Goal: Task Accomplishment & Management: Complete application form

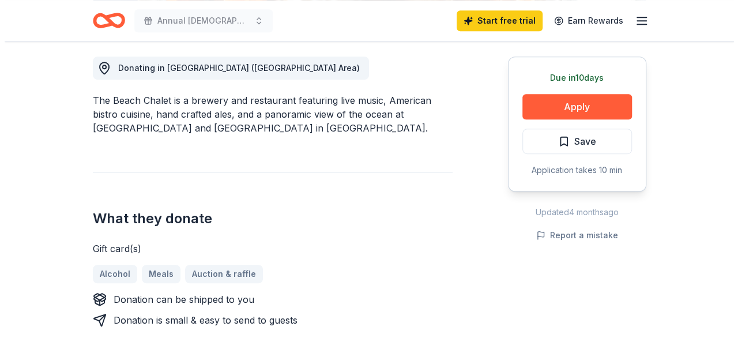
scroll to position [337, 0]
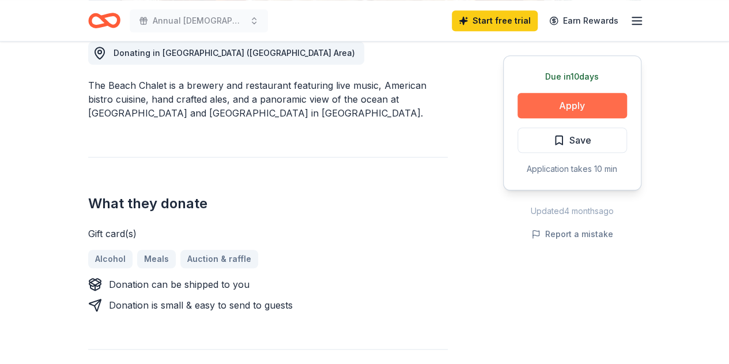
click at [545, 111] on button "Apply" at bounding box center [573, 105] width 110 height 25
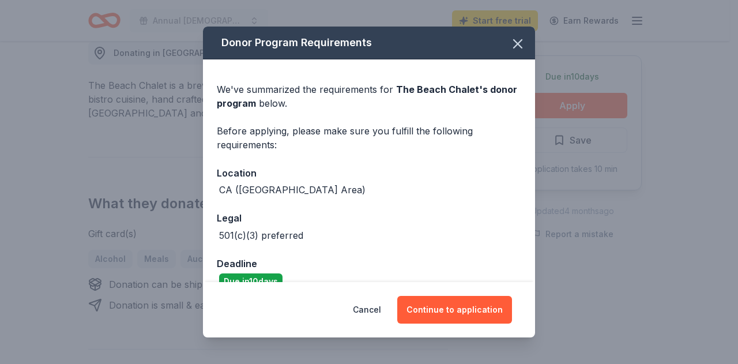
scroll to position [21, 0]
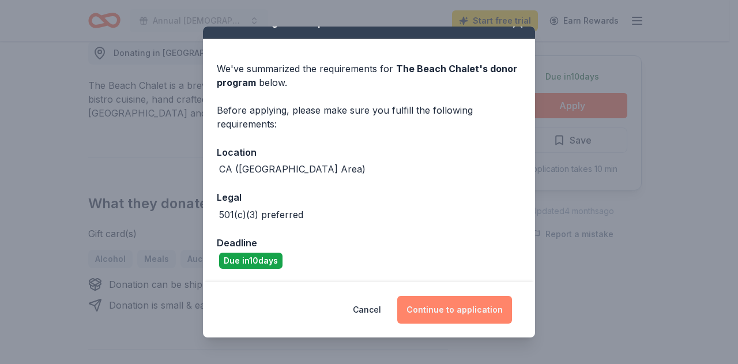
click at [449, 308] on button "Continue to application" at bounding box center [454, 310] width 115 height 28
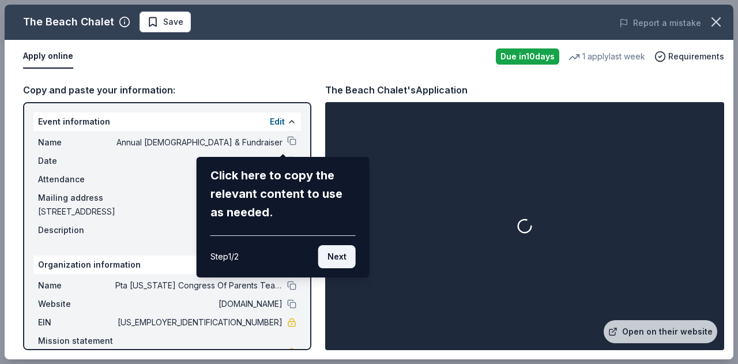
click at [344, 257] on button "Next" at bounding box center [336, 256] width 37 height 23
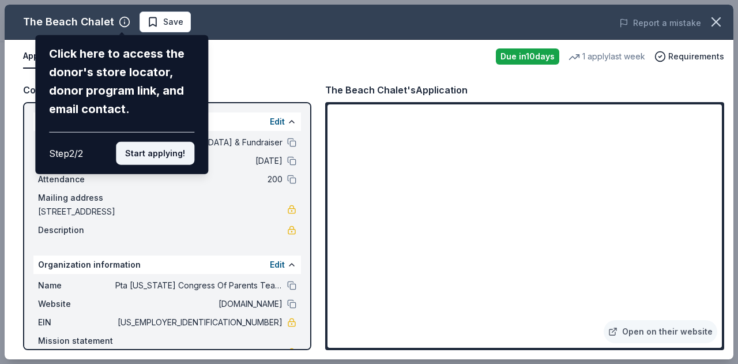
click at [171, 156] on button "Start applying!" at bounding box center [155, 153] width 78 height 23
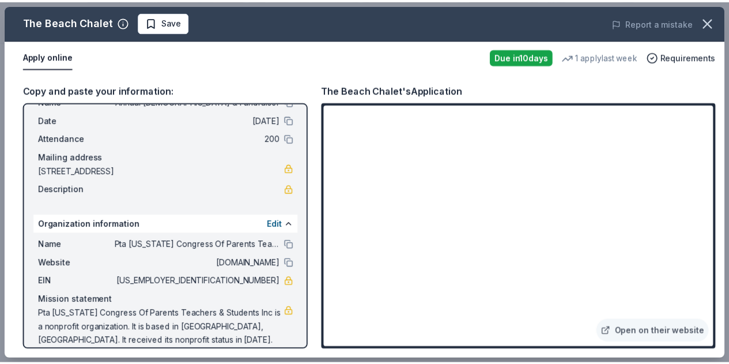
scroll to position [54, 0]
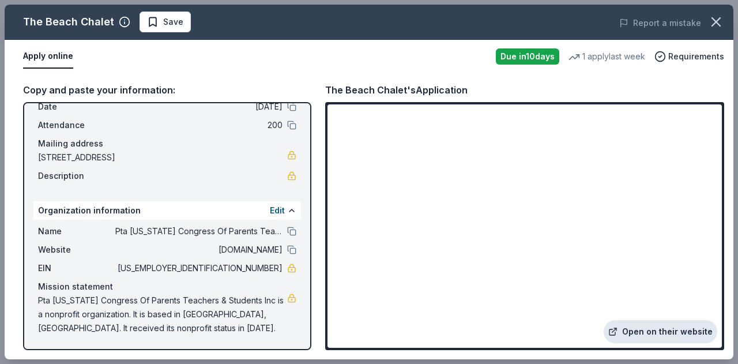
click at [639, 331] on link "Open on their website" at bounding box center [661, 331] width 114 height 23
click at [721, 26] on icon "button" at bounding box center [716, 22] width 16 height 16
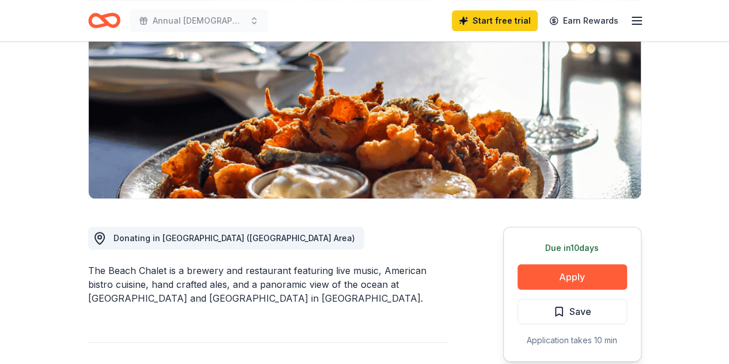
scroll to position [151, 0]
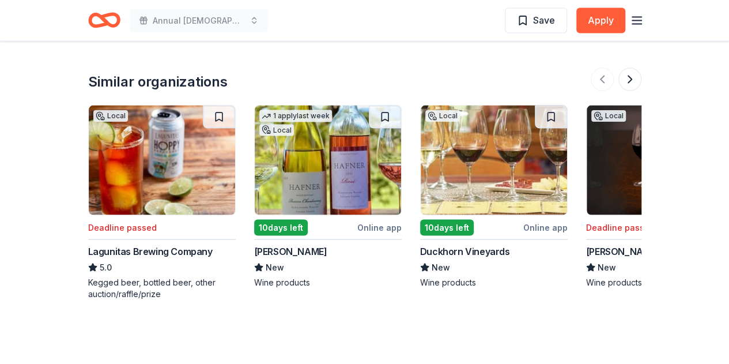
scroll to position [1105, 0]
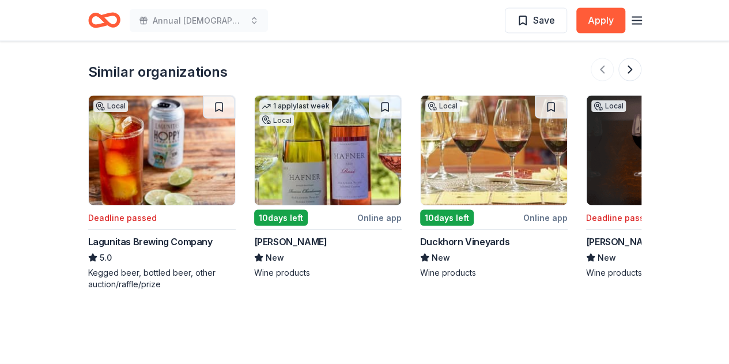
click at [321, 174] on img at bounding box center [328, 151] width 146 height 110
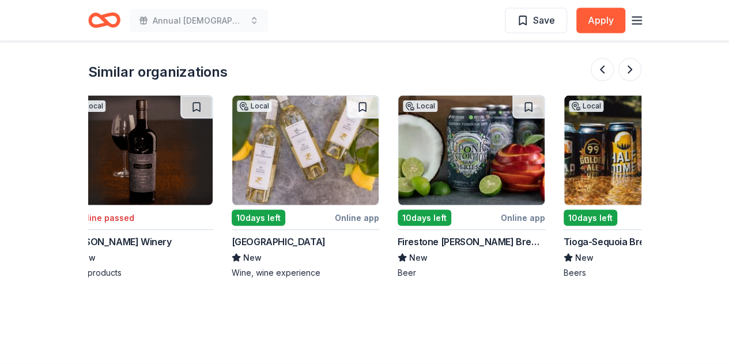
scroll to position [0, 518]
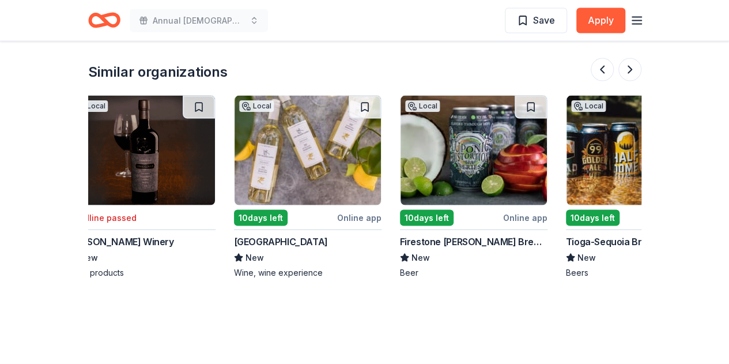
click at [334, 152] on img at bounding box center [308, 151] width 146 height 110
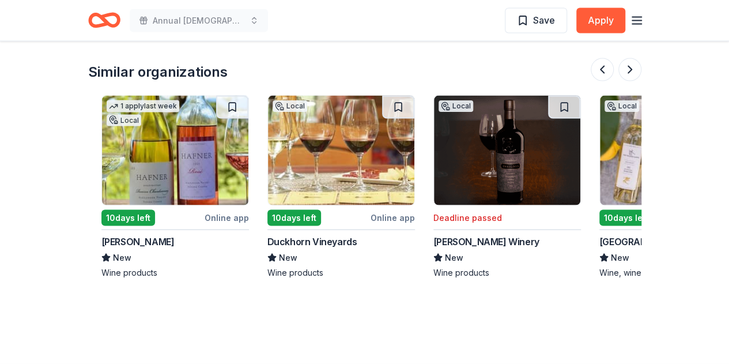
scroll to position [0, 152]
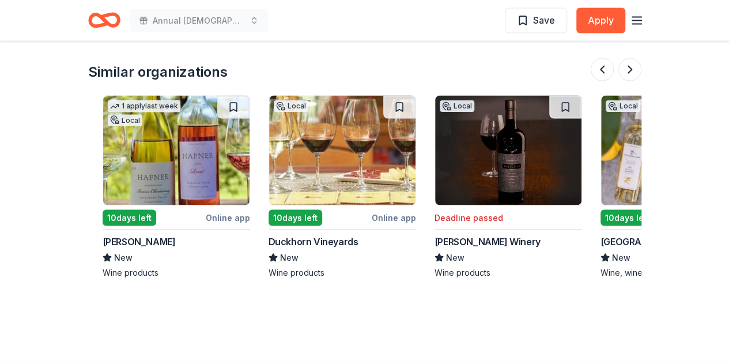
click at [317, 166] on img at bounding box center [342, 151] width 146 height 110
click at [605, 71] on button at bounding box center [602, 69] width 23 height 23
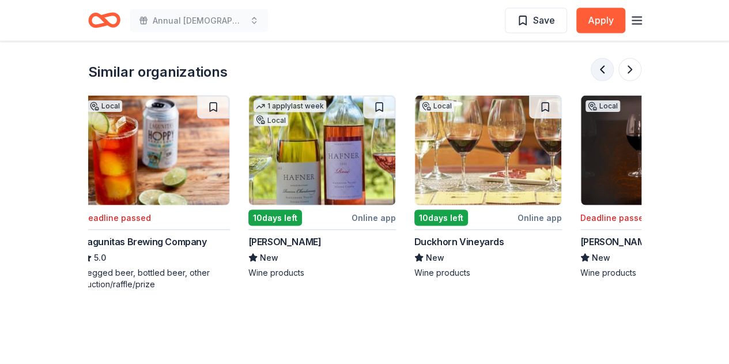
scroll to position [0, 0]
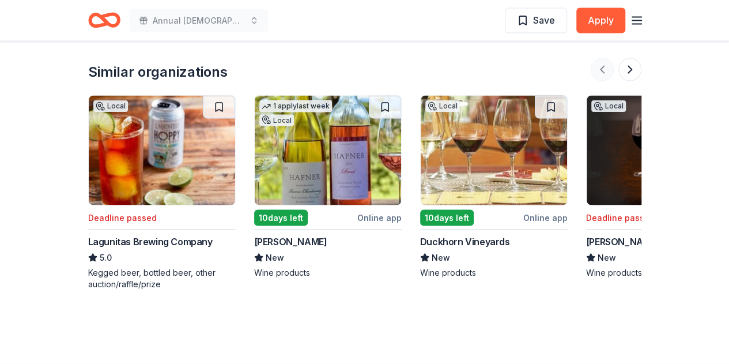
click at [605, 71] on div at bounding box center [616, 69] width 51 height 23
click at [628, 72] on button at bounding box center [630, 69] width 23 height 23
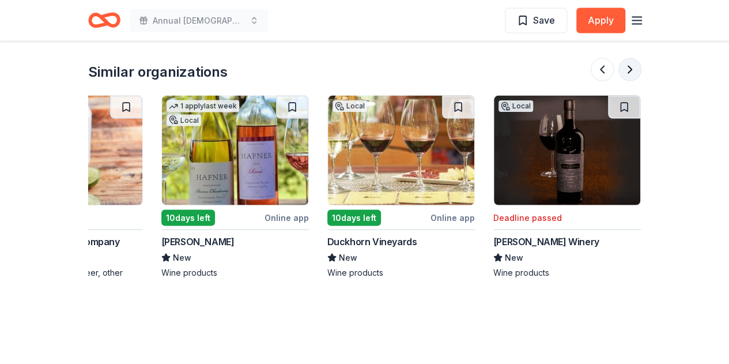
click at [628, 72] on button at bounding box center [630, 69] width 23 height 23
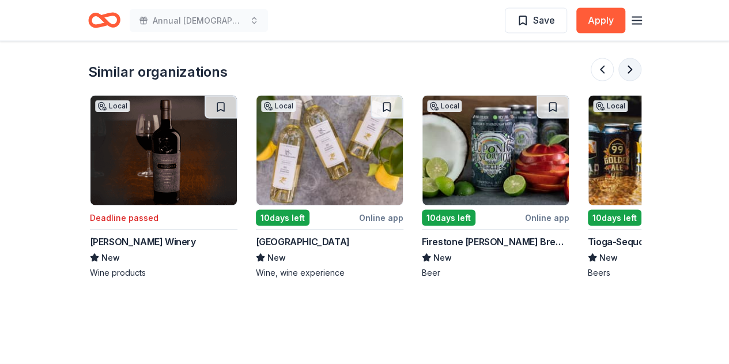
click at [628, 72] on button at bounding box center [630, 69] width 23 height 23
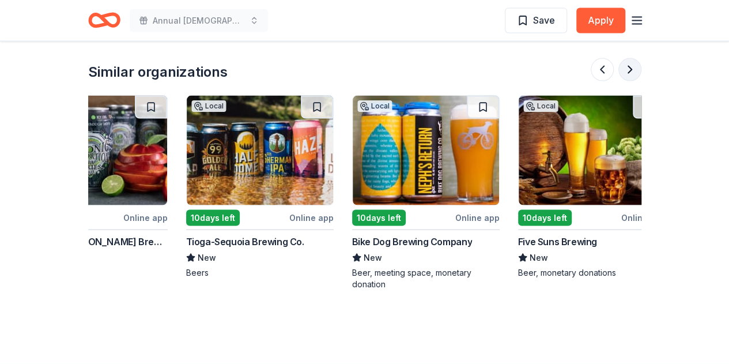
click at [628, 72] on button at bounding box center [630, 69] width 23 height 23
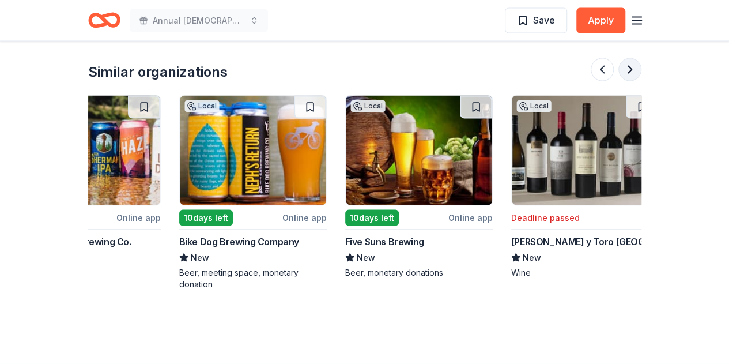
click at [628, 72] on button at bounding box center [630, 69] width 23 height 23
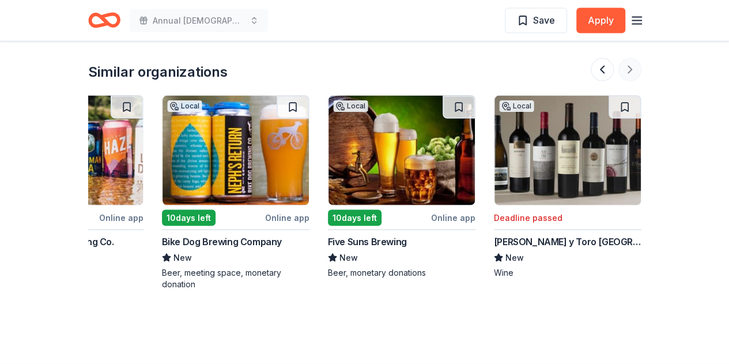
click at [628, 72] on div at bounding box center [616, 69] width 51 height 23
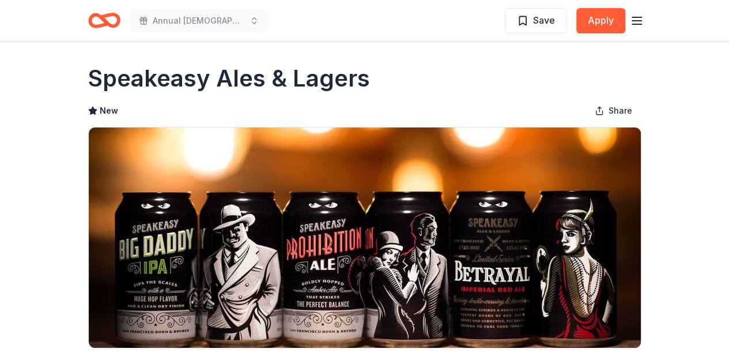
scroll to position [0, 0]
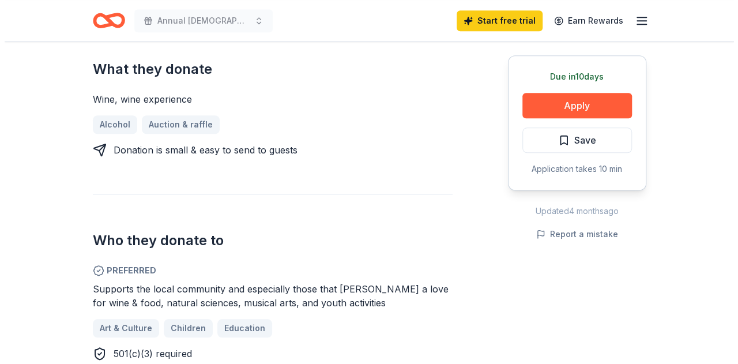
scroll to position [469, 0]
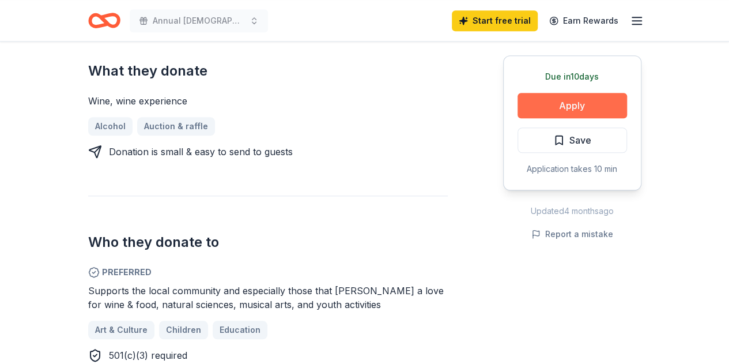
click at [551, 101] on button "Apply" at bounding box center [573, 105] width 110 height 25
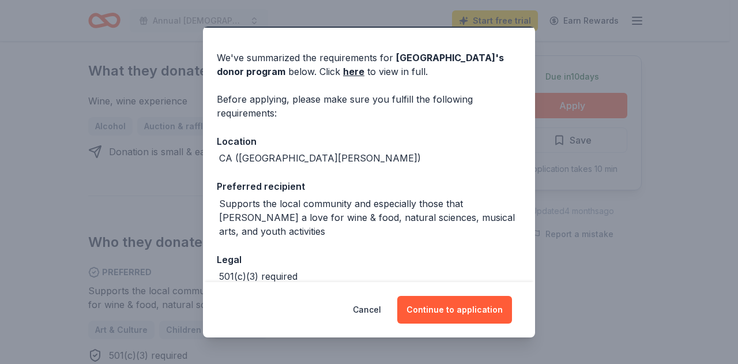
scroll to position [93, 0]
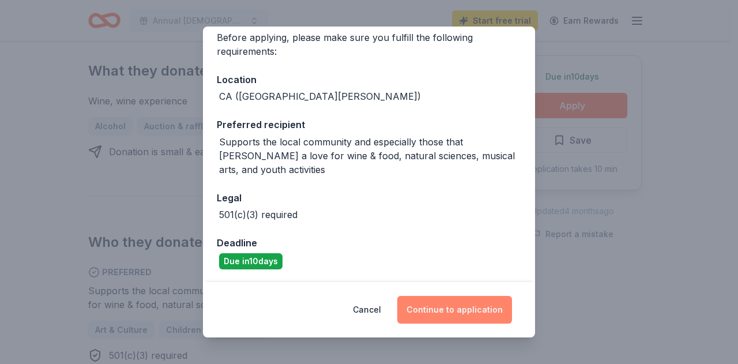
click at [449, 314] on button "Continue to application" at bounding box center [454, 310] width 115 height 28
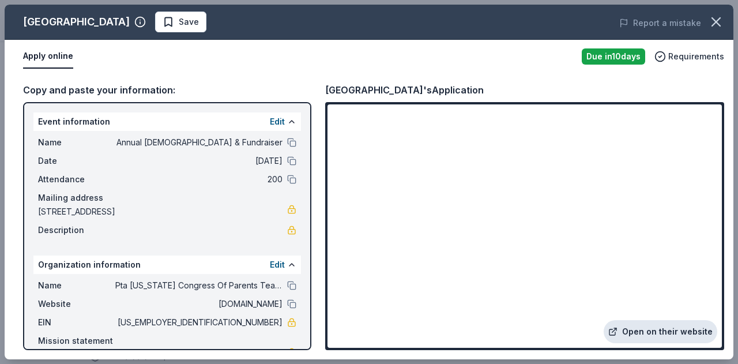
click at [639, 326] on link "Open on their website" at bounding box center [661, 331] width 114 height 23
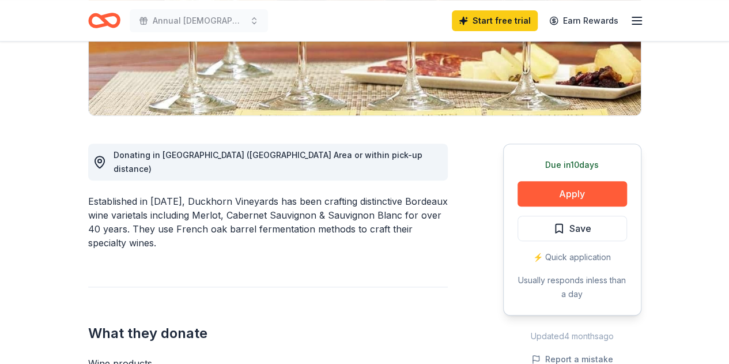
scroll to position [233, 0]
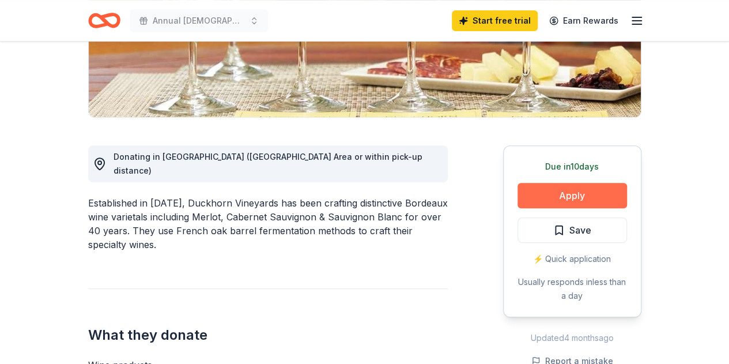
click at [531, 190] on button "Apply" at bounding box center [573, 195] width 110 height 25
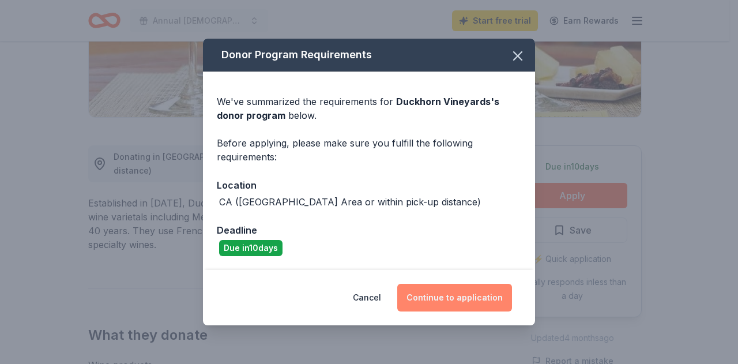
click at [461, 298] on button "Continue to application" at bounding box center [454, 298] width 115 height 28
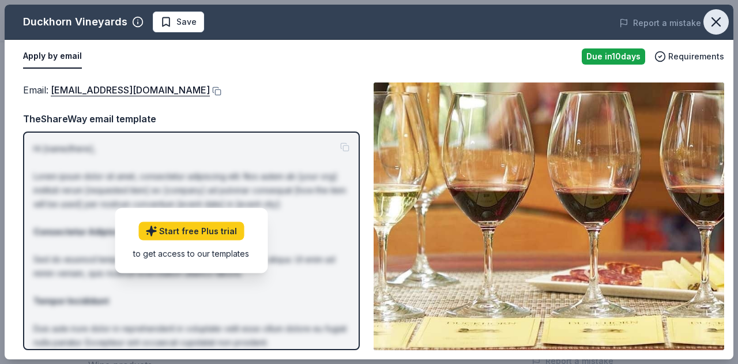
click at [716, 20] on icon "button" at bounding box center [716, 22] width 16 height 16
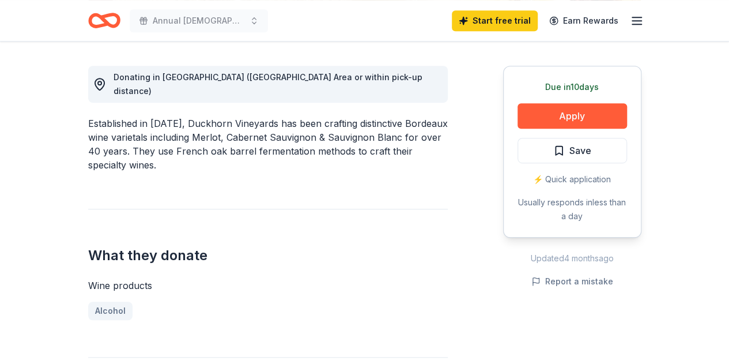
scroll to position [305, 0]
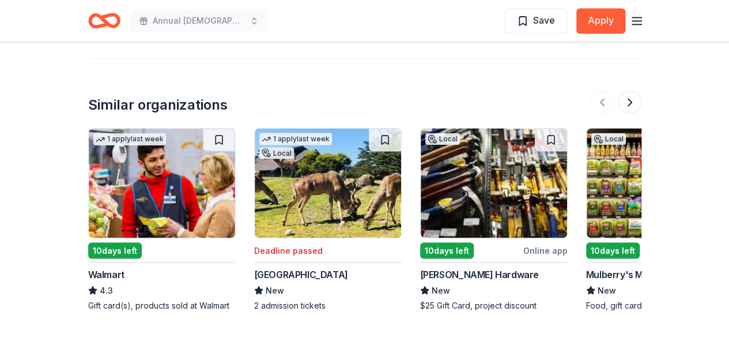
scroll to position [1087, 0]
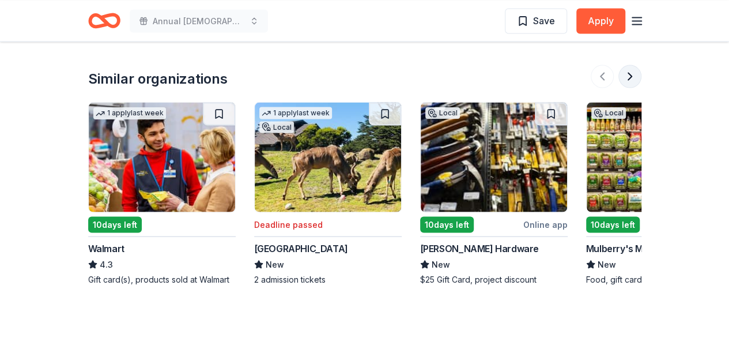
click at [635, 76] on button at bounding box center [630, 76] width 23 height 23
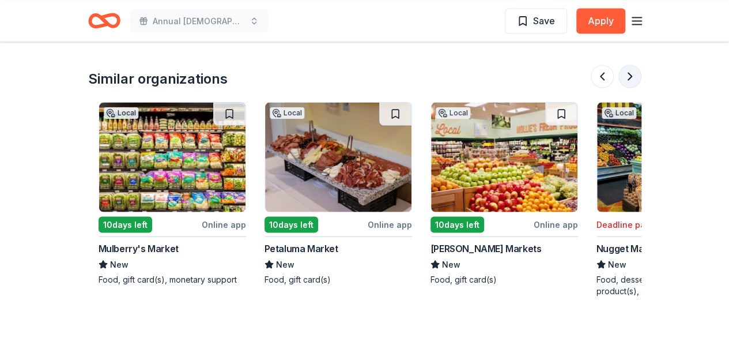
scroll to position [0, 498]
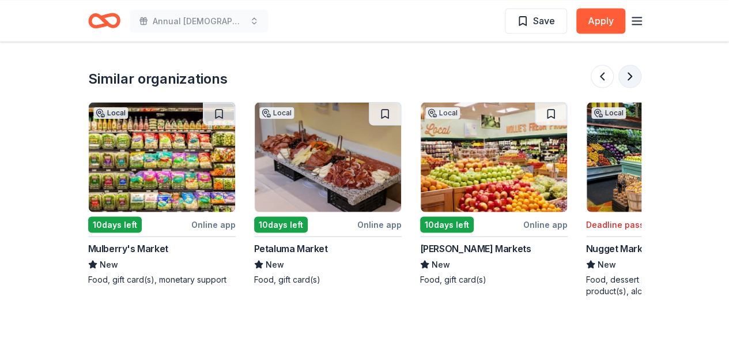
click at [635, 76] on button at bounding box center [630, 76] width 23 height 23
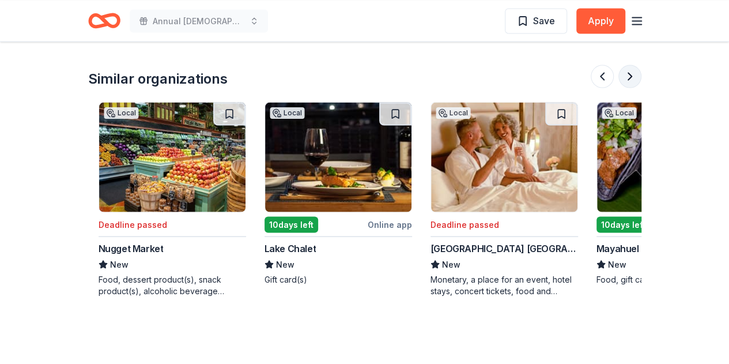
scroll to position [0, 996]
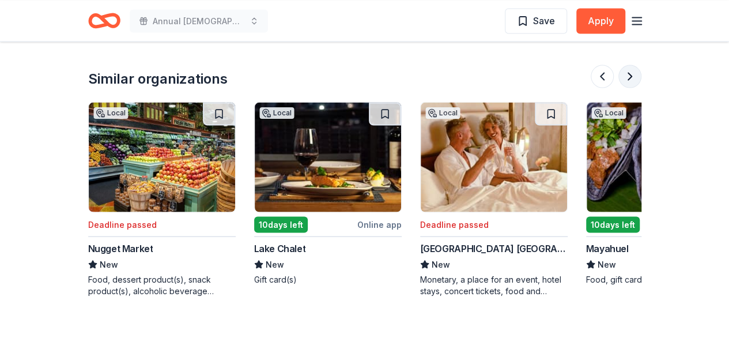
click at [635, 76] on button at bounding box center [630, 76] width 23 height 23
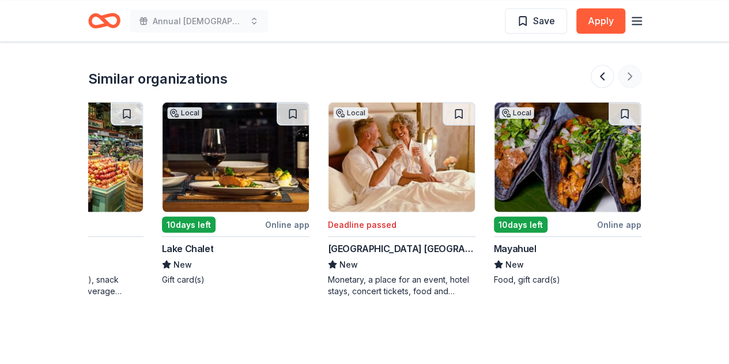
click at [635, 76] on div at bounding box center [616, 76] width 51 height 23
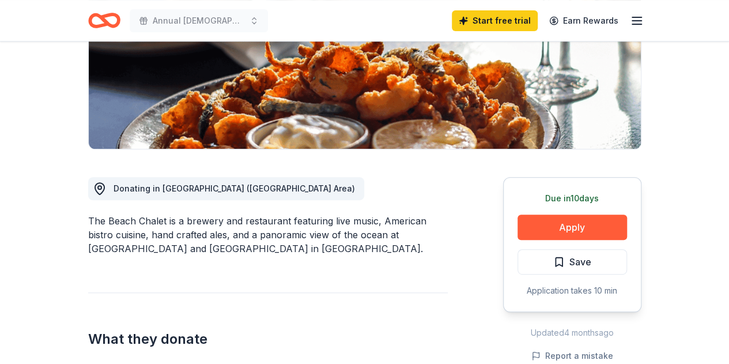
scroll to position [197, 0]
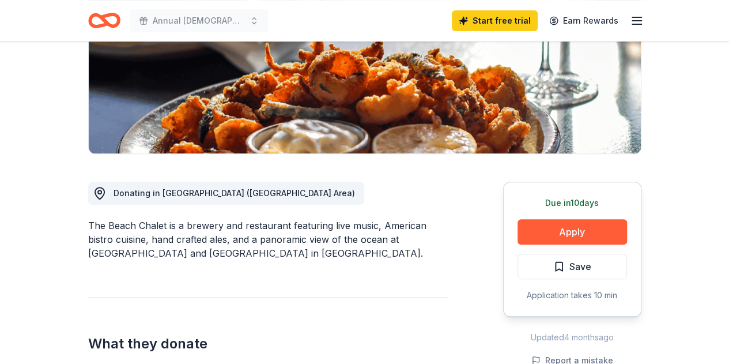
click at [108, 25] on icon "Home" at bounding box center [109, 20] width 18 height 12
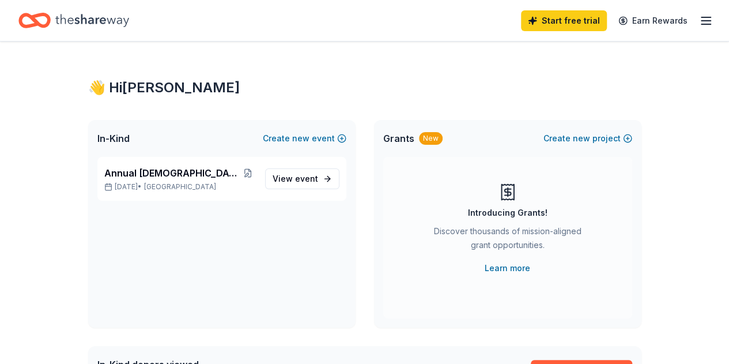
click at [702, 21] on line "button" at bounding box center [706, 21] width 9 height 0
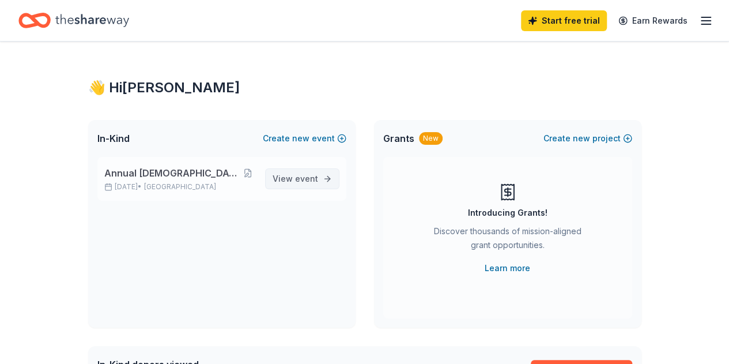
click at [298, 175] on span "event" at bounding box center [306, 179] width 23 height 10
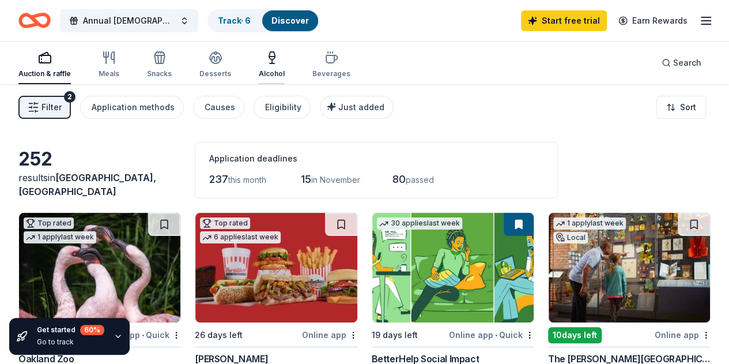
click at [279, 61] on icon "button" at bounding box center [272, 58] width 14 height 14
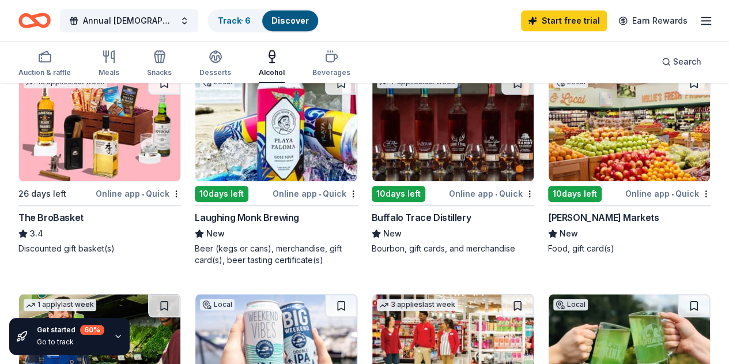
scroll to position [328, 0]
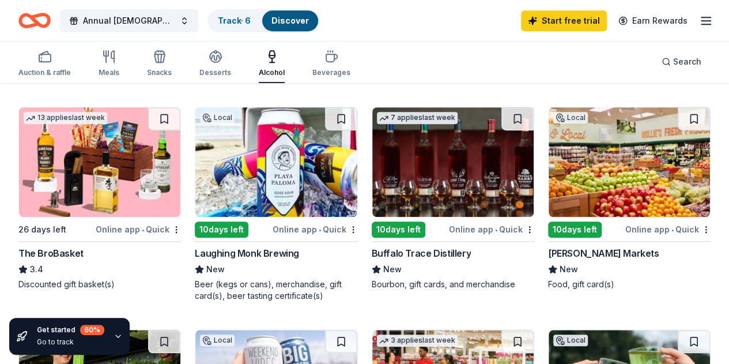
click at [195, 177] on img at bounding box center [275, 162] width 161 height 110
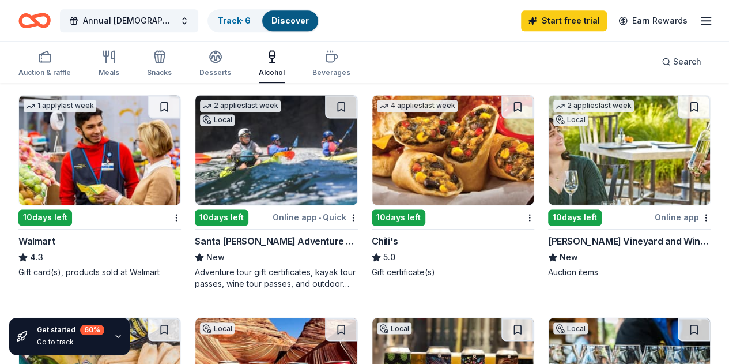
scroll to position [786, 0]
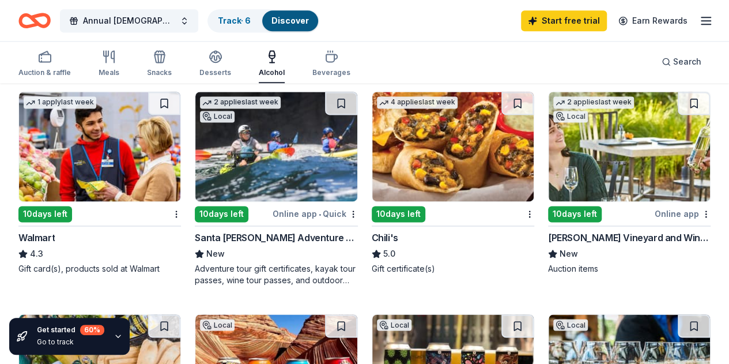
scroll to position [789, 0]
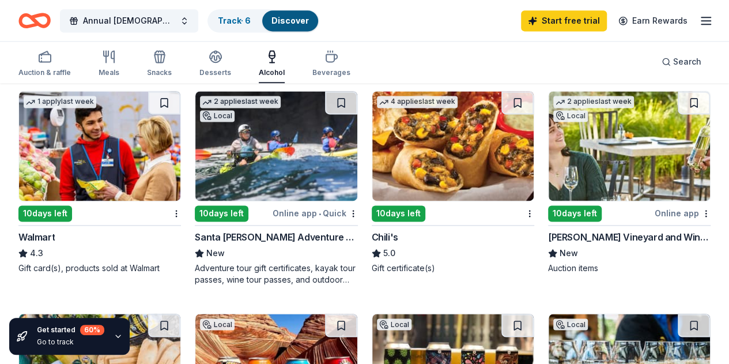
click at [549, 163] on img at bounding box center [629, 146] width 161 height 110
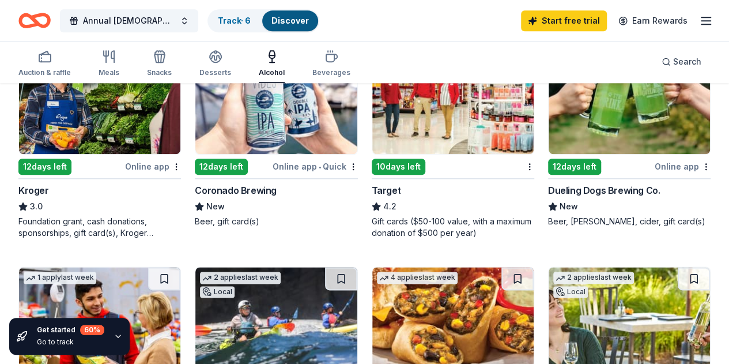
scroll to position [613, 0]
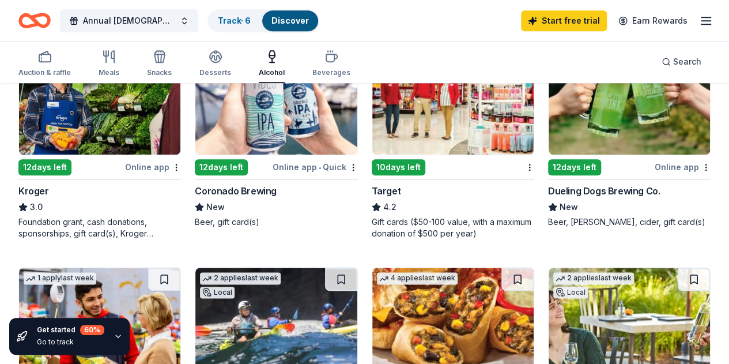
click at [357, 268] on img at bounding box center [275, 323] width 161 height 110
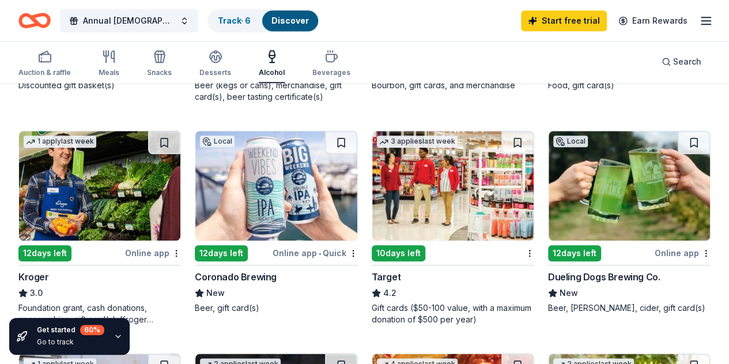
scroll to position [524, 0]
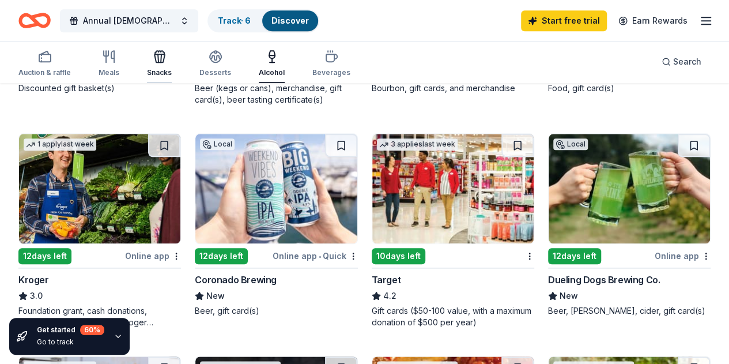
click at [167, 63] on div "Snacks" at bounding box center [159, 64] width 25 height 28
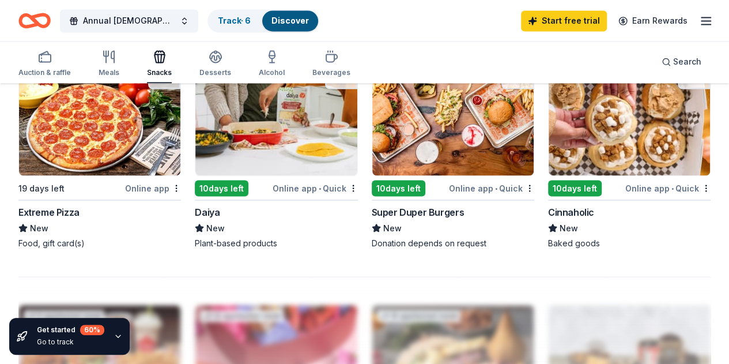
scroll to position [1015, 0]
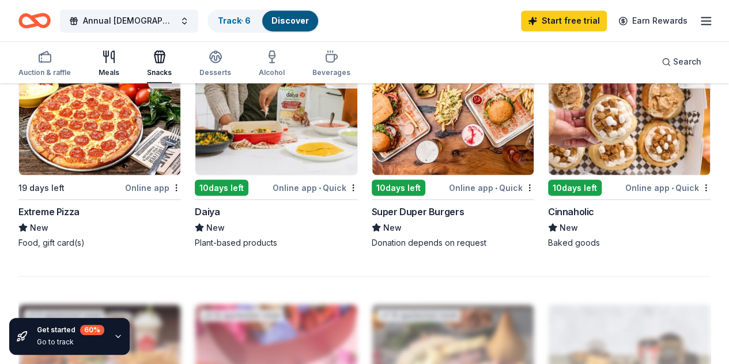
click at [108, 62] on div "button" at bounding box center [109, 57] width 21 height 14
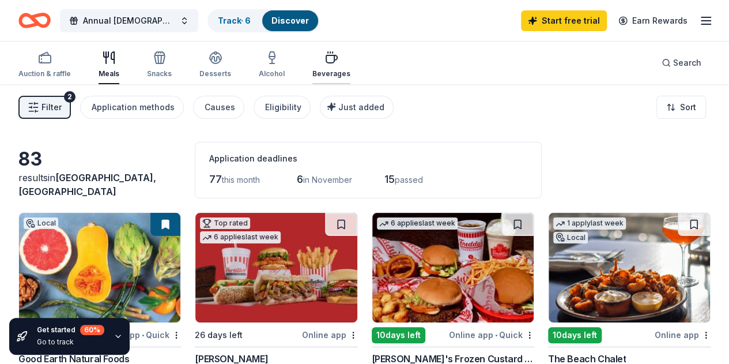
click at [334, 64] on icon "button" at bounding box center [332, 58] width 14 height 14
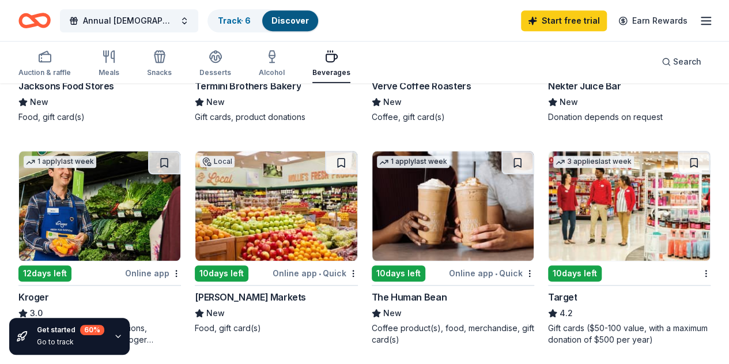
scroll to position [497, 0]
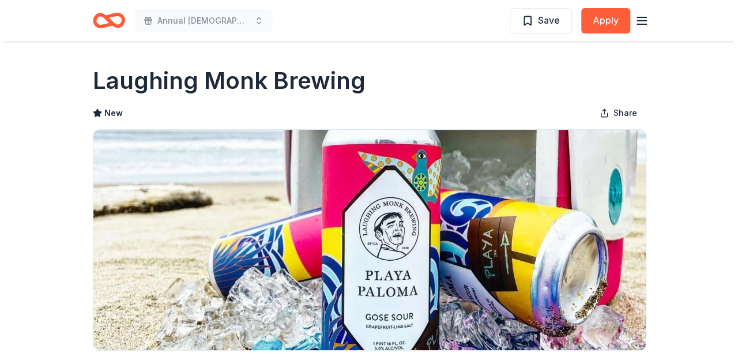
scroll to position [19, 0]
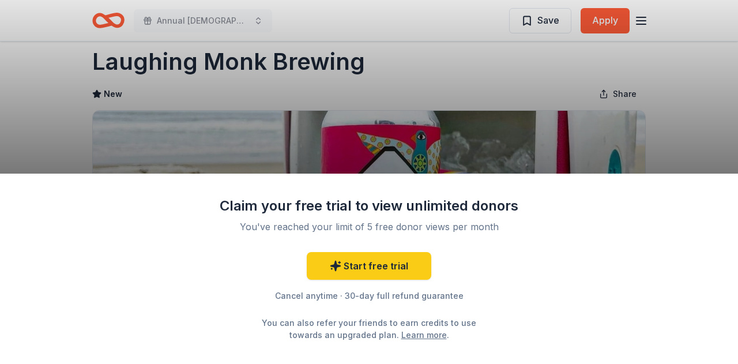
click at [283, 110] on div "Claim your free trial to view unlimited donors You've reached your limit of 5 f…" at bounding box center [369, 182] width 738 height 364
